Goal: Use online tool/utility: Utilize a website feature to perform a specific function

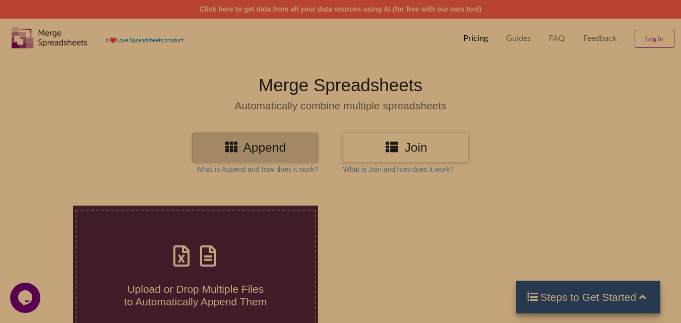
click at [405, 142] on h3 "Join" at bounding box center [405, 147] width 111 height 15
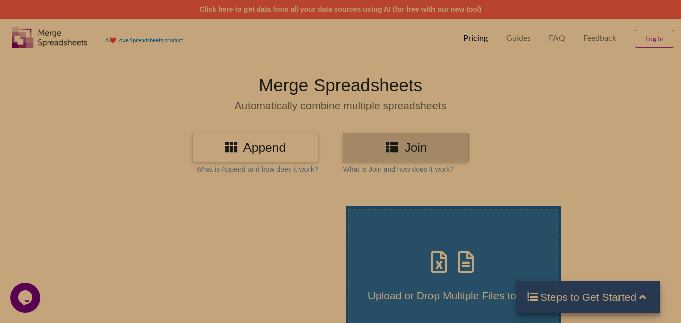
click at [464, 244] on label "Upload or Drop Multiple Files to Join" at bounding box center [453, 273] width 210 height 129
click at [343, 206] on input "Upload or Drop Multiple Files to Join" at bounding box center [343, 206] width 0 height 0
type input "C:\fakepath\student_unpaidfee_detail_of_Mr. [PERSON_NAME]-Future Corridor_12_08…"
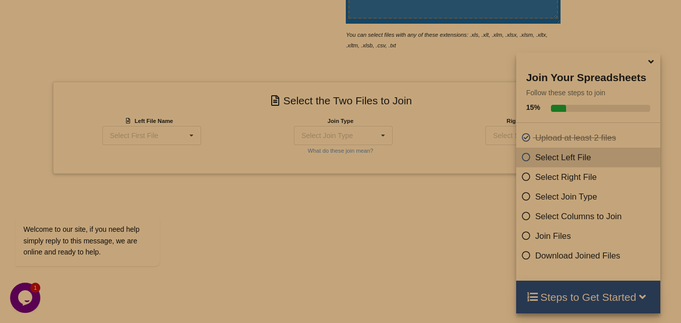
scroll to position [301, 0]
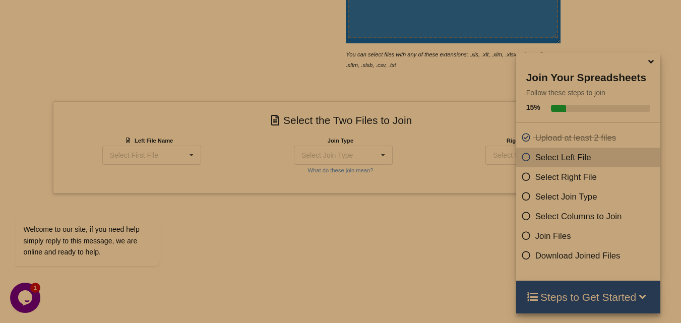
click at [521, 234] on icon at bounding box center [526, 234] width 10 height 9
click at [183, 151] on div "Welcome to our site, if you need help simply reply to this message, we are onli…" at bounding box center [100, 198] width 181 height 153
click at [649, 62] on icon at bounding box center [650, 59] width 11 height 9
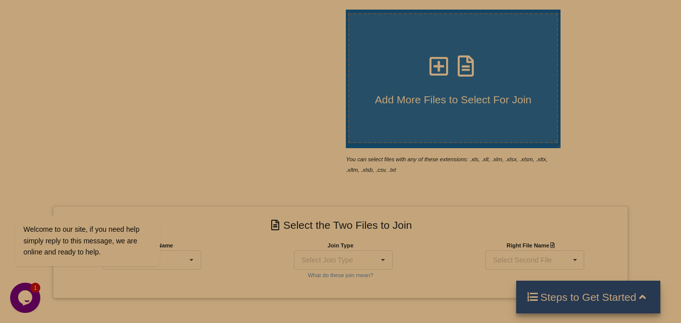
scroll to position [202, 0]
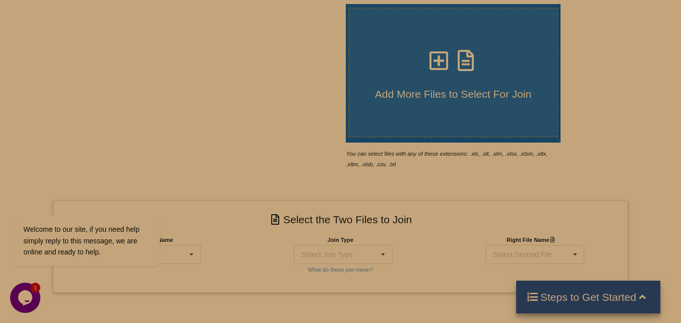
click at [424, 91] on span "Add More Files to Select For Join" at bounding box center [453, 94] width 156 height 12
click at [343, 4] on input "Add More Files to Select For Join" at bounding box center [343, 4] width 0 height 0
